Goal: Navigation & Orientation: Find specific page/section

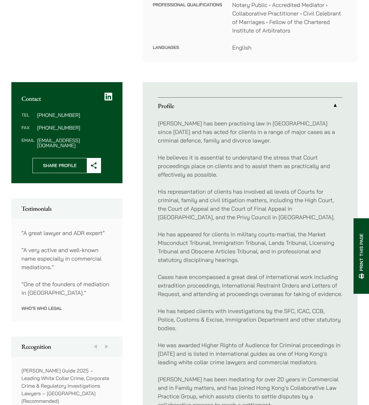
scroll to position [316, 0]
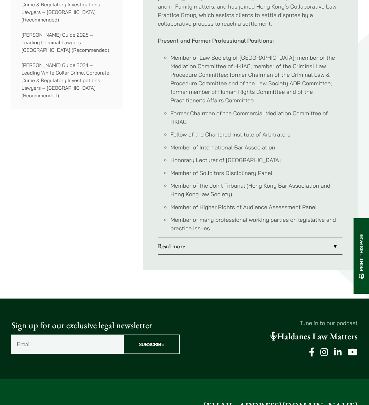
click at [237, 238] on link "Read more" at bounding box center [250, 246] width 185 height 16
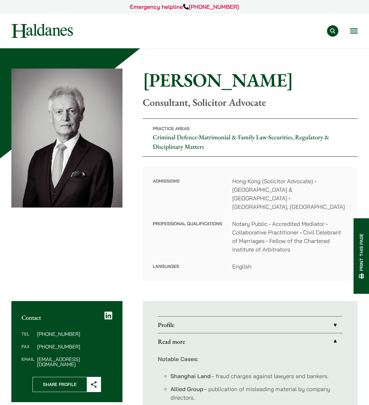
click at [347, 32] on div "Practice Areas Antitrust and Competition Law Civil Litigation & Dispute Resolut…" at bounding box center [221, 30] width 274 height 11
click at [350, 31] on div "Practice Areas Antitrust and Competition Law Civil Litigation & Dispute Resolut…" at bounding box center [221, 30] width 274 height 11
click at [352, 31] on button "Open menu" at bounding box center [354, 30] width 8 height 5
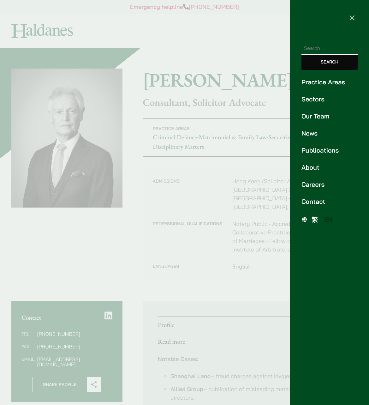
click at [317, 117] on link "Our Team" at bounding box center [330, 115] width 56 height 9
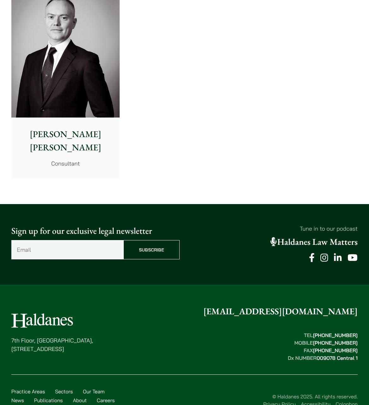
scroll to position [3213, 0]
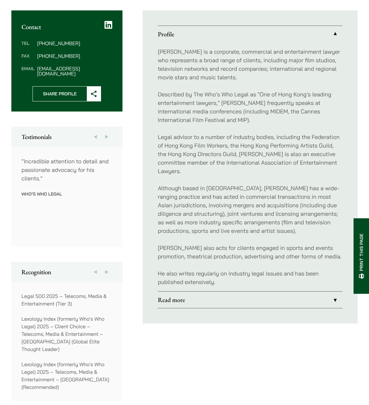
scroll to position [316, 0]
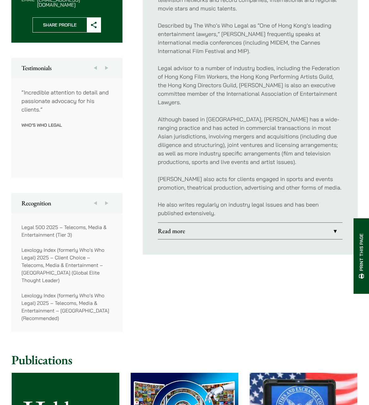
click at [227, 223] on link "Read more" at bounding box center [250, 231] width 185 height 16
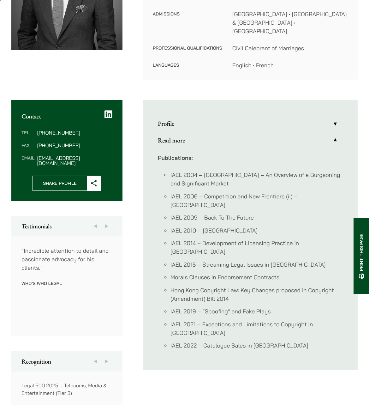
scroll to position [253, 0]
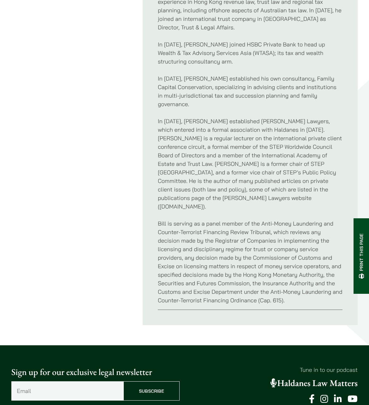
scroll to position [442, 0]
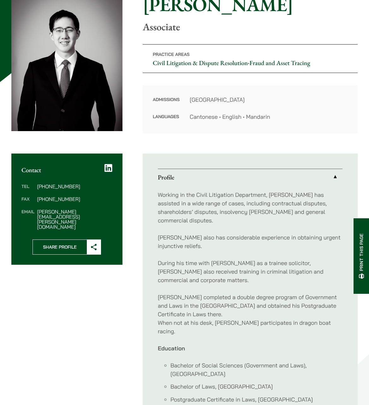
scroll to position [189, 0]
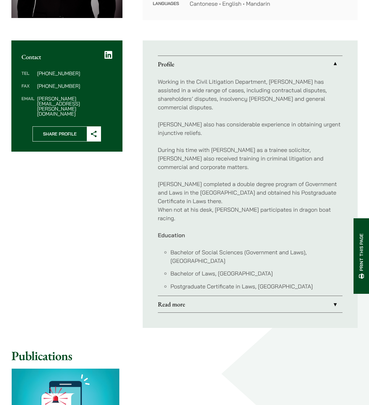
click at [189, 296] on link "Read more" at bounding box center [250, 304] width 185 height 16
